Goal: Task Accomplishment & Management: Manage account settings

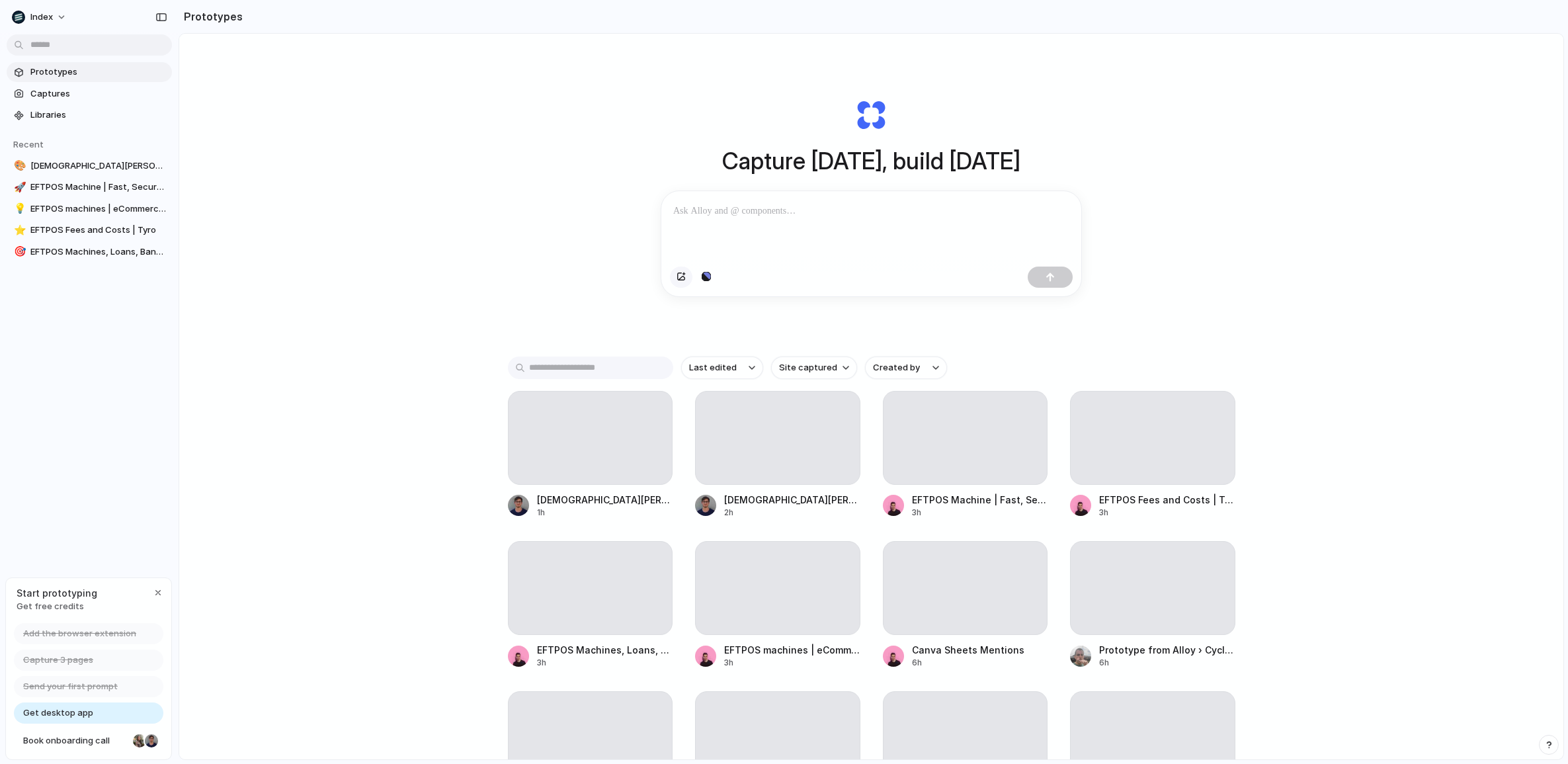
click at [678, 278] on div "button" at bounding box center [681, 277] width 9 height 8
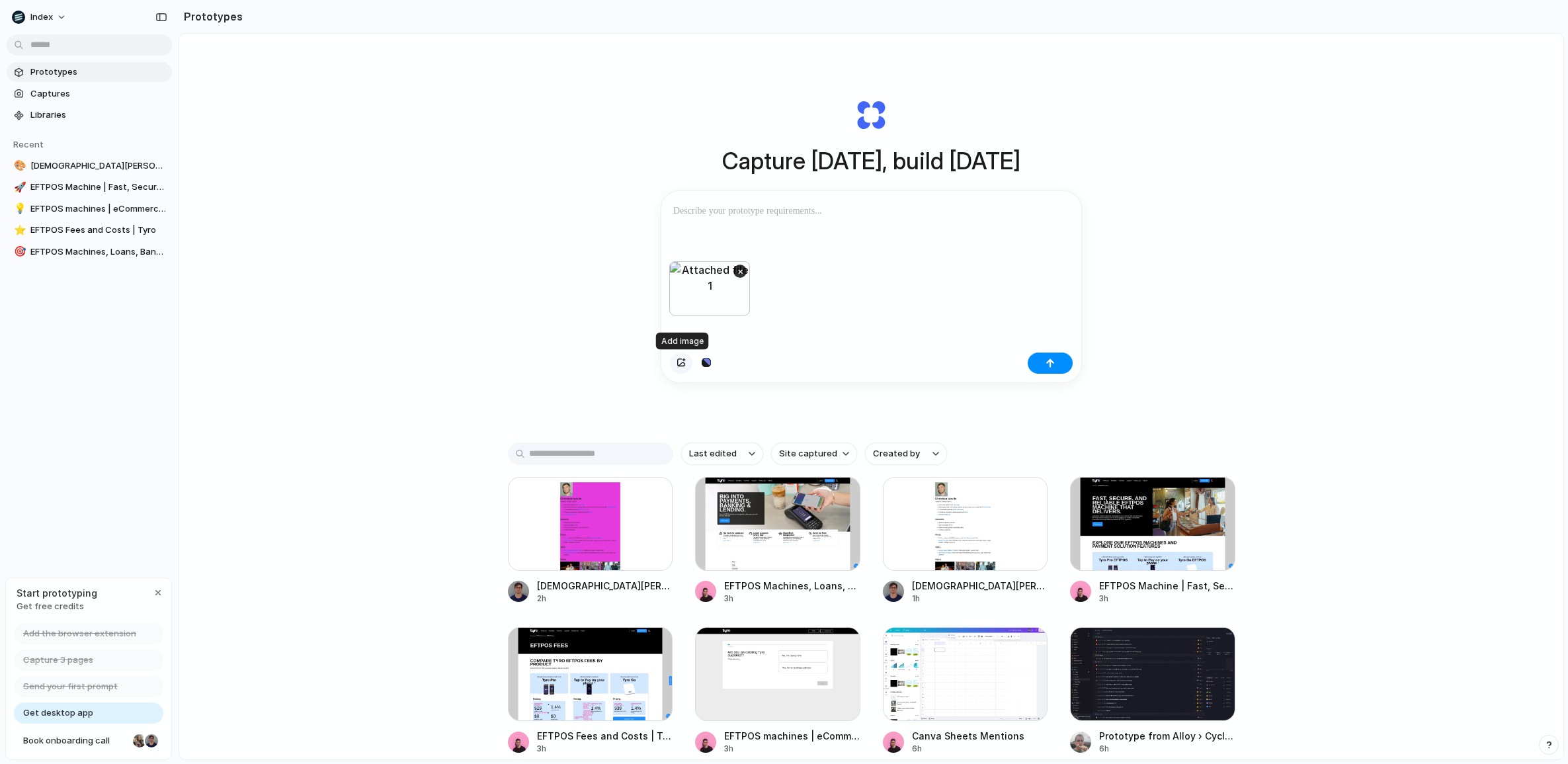
click at [677, 363] on div "button" at bounding box center [681, 363] width 9 height 8
click at [1059, 367] on button "button" at bounding box center [1050, 363] width 45 height 21
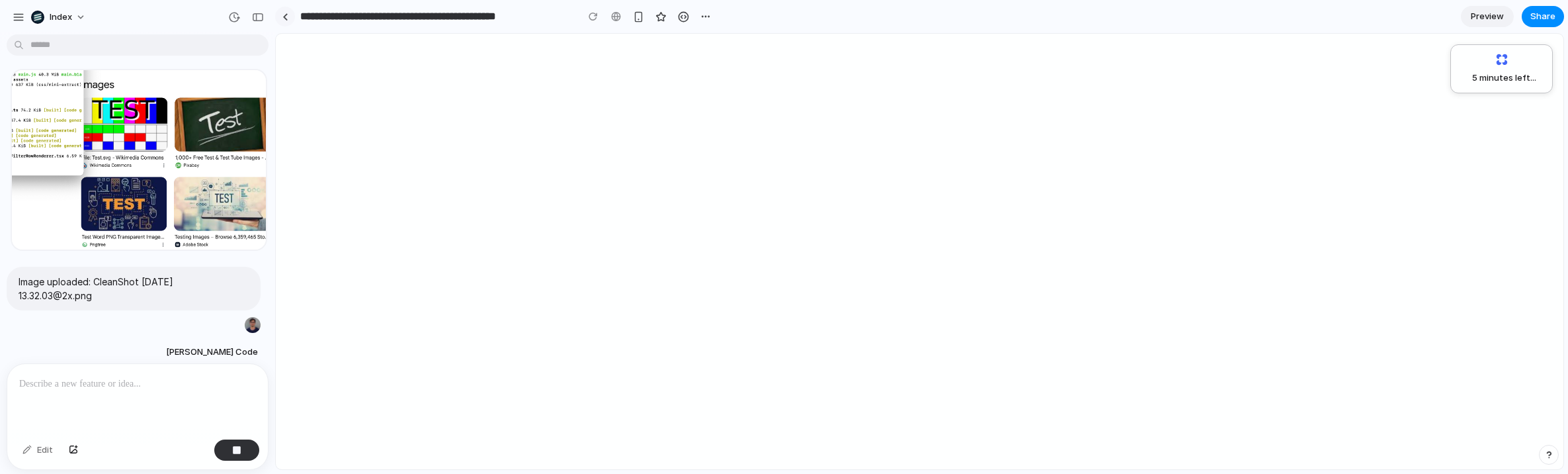
click at [285, 21] on link at bounding box center [285, 16] width 19 height 19
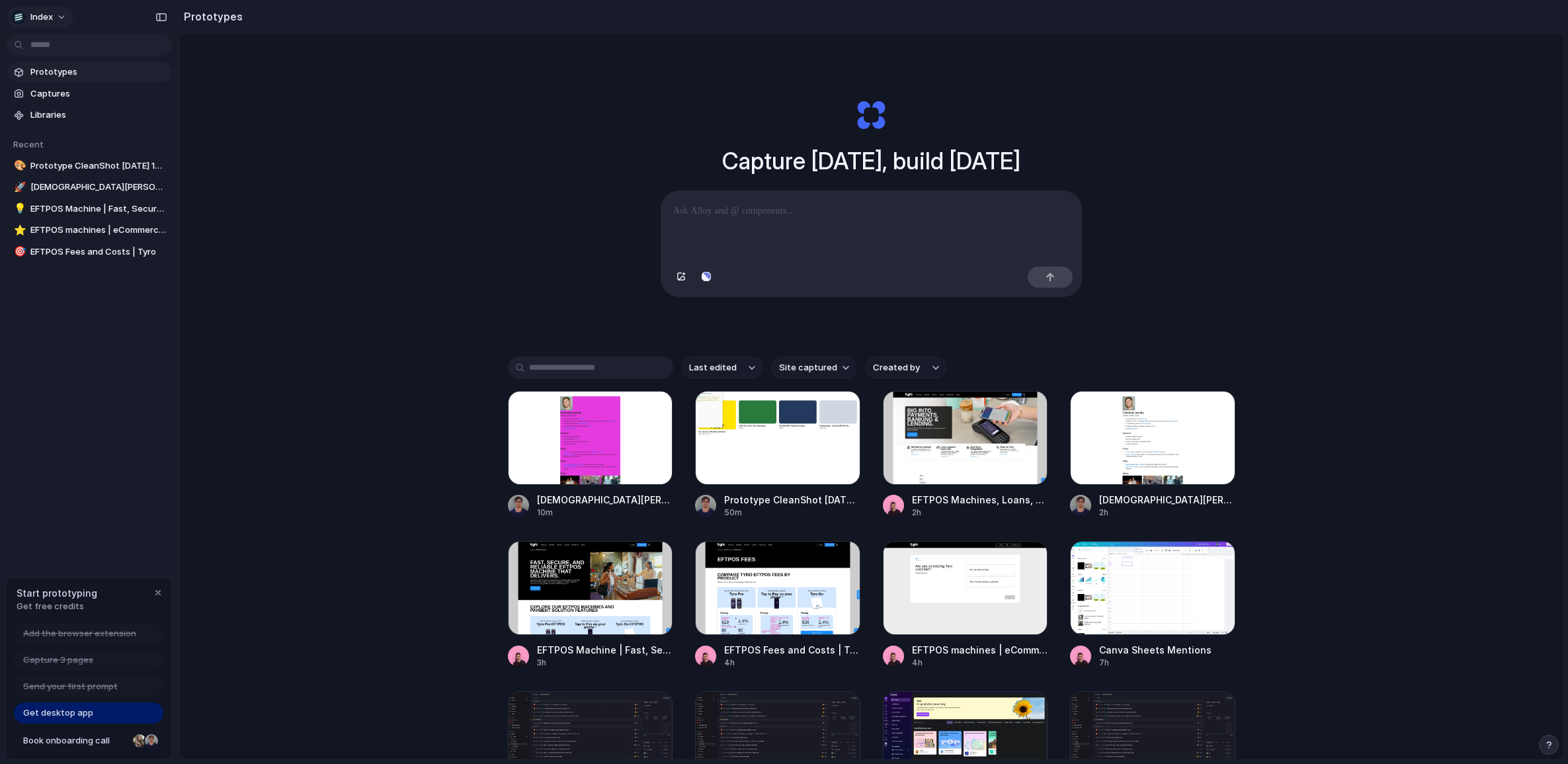
click at [43, 12] on span "Index" at bounding box center [42, 17] width 23 height 13
click at [52, 45] on span "Settings" at bounding box center [49, 47] width 37 height 13
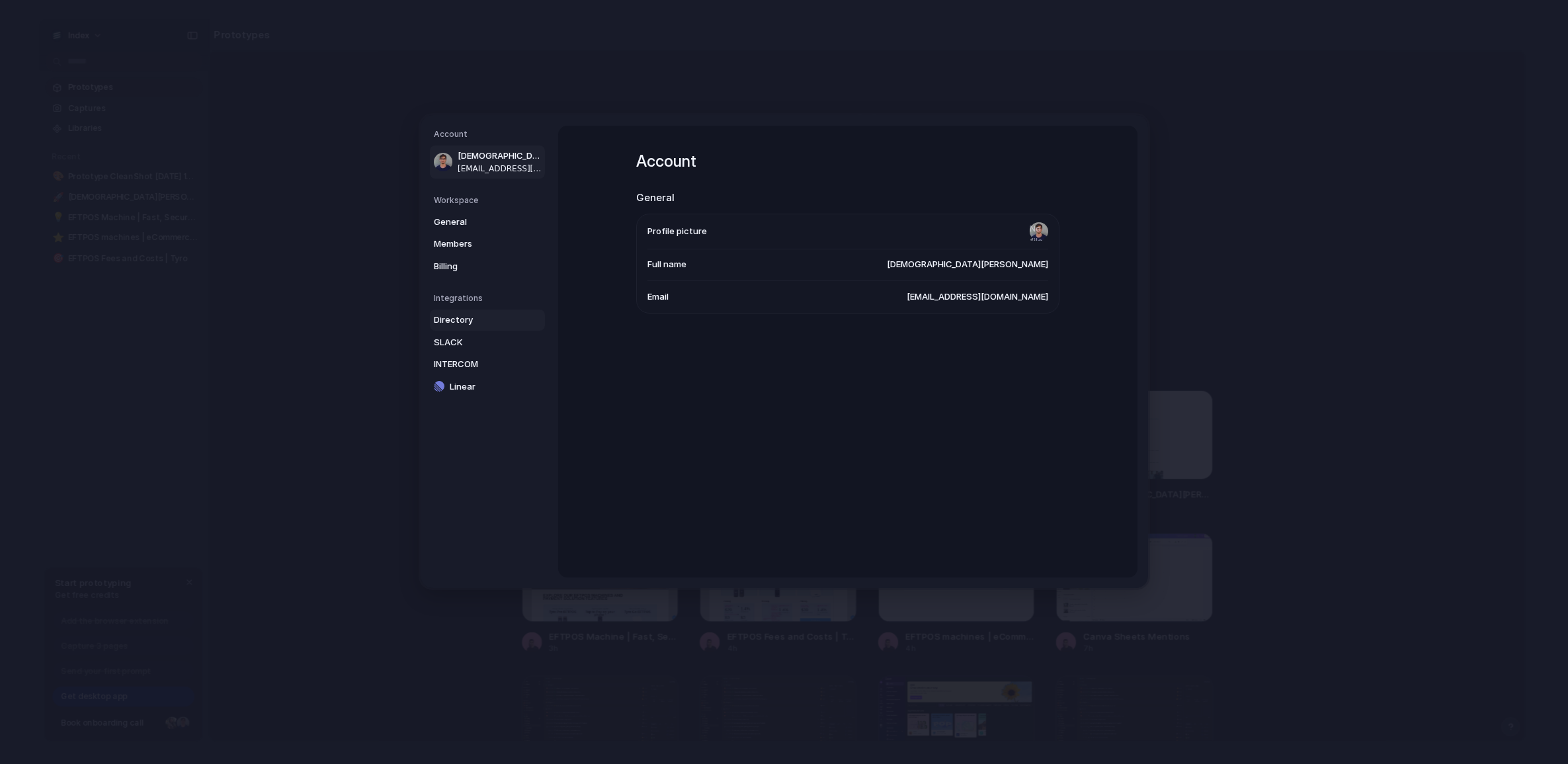
click at [469, 324] on span "Directory" at bounding box center [476, 320] width 84 height 13
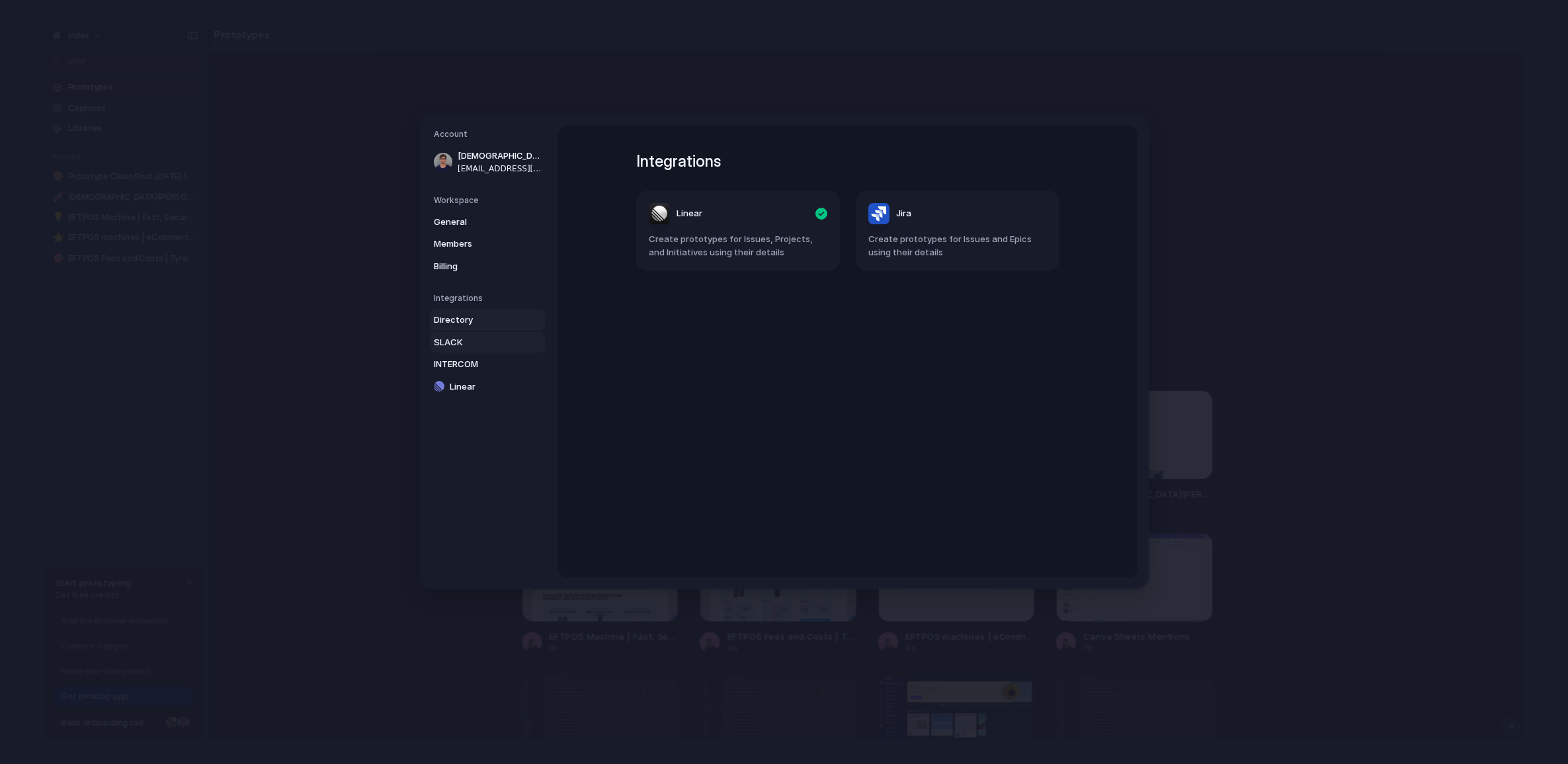
click at [469, 340] on span "SLACK" at bounding box center [476, 341] width 84 height 13
click at [471, 365] on span "INTERCOM" at bounding box center [476, 364] width 84 height 13
click at [471, 382] on span "Linear" at bounding box center [492, 386] width 84 height 13
click at [477, 321] on span "Directory" at bounding box center [476, 320] width 84 height 13
